Goal: Task Accomplishment & Management: Use online tool/utility

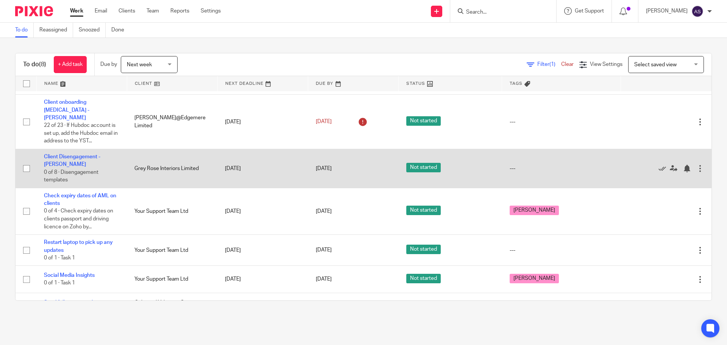
scroll to position [86, 0]
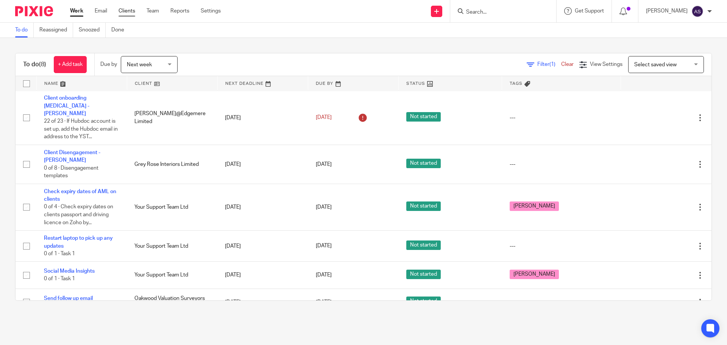
click at [128, 11] on link "Clients" at bounding box center [127, 11] width 17 height 8
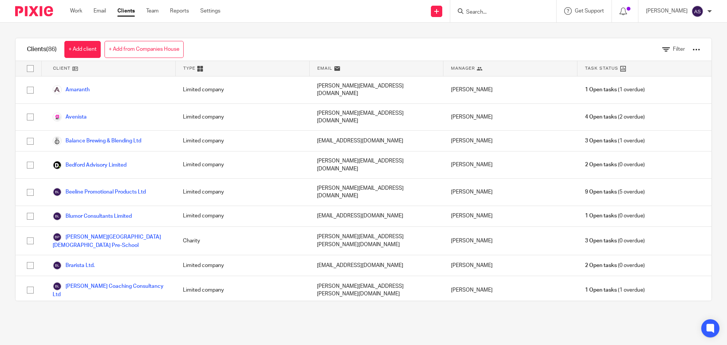
click at [693, 49] on div at bounding box center [697, 50] width 8 height 8
click at [617, 88] on link "Export clients to CSV file" at bounding box center [635, 89] width 105 height 11
click at [73, 11] on link "Work" at bounding box center [76, 11] width 12 height 8
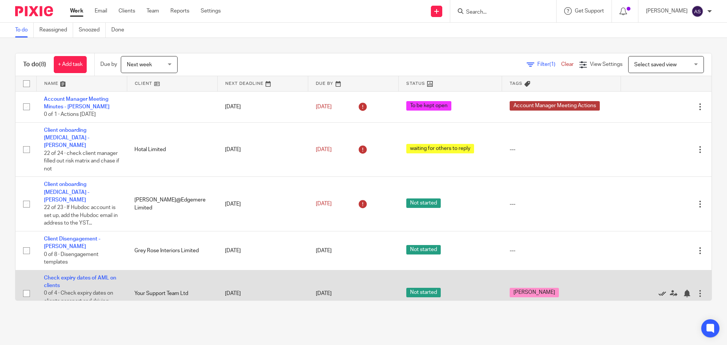
click at [659, 290] on icon at bounding box center [663, 294] width 8 height 8
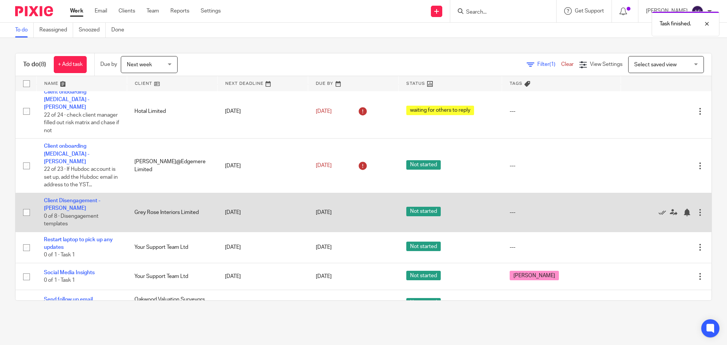
scroll to position [39, 0]
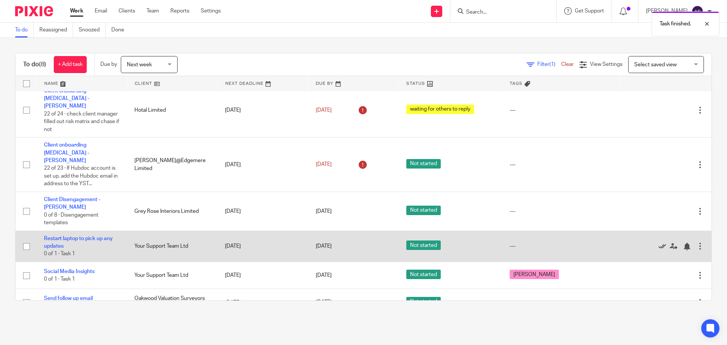
click at [659, 243] on icon at bounding box center [663, 247] width 8 height 8
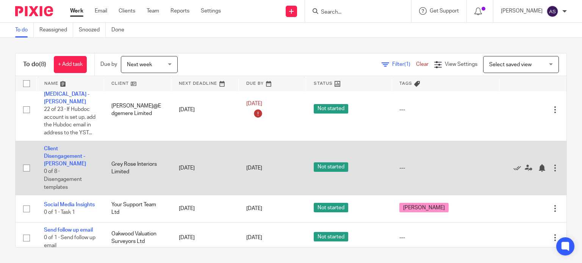
scroll to position [132, 0]
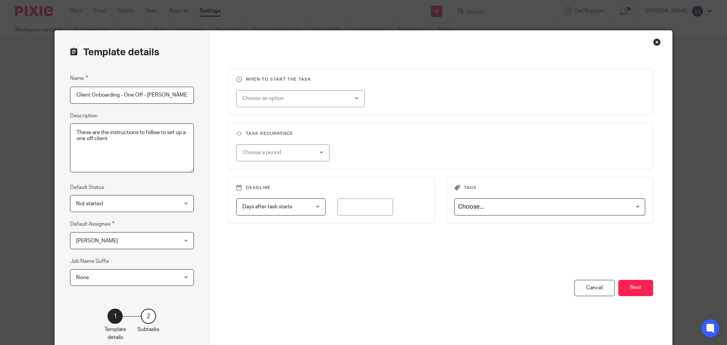
click at [654, 43] on div "Close this dialog window" at bounding box center [657, 42] width 8 height 8
